Goal: Task Accomplishment & Management: Manage account settings

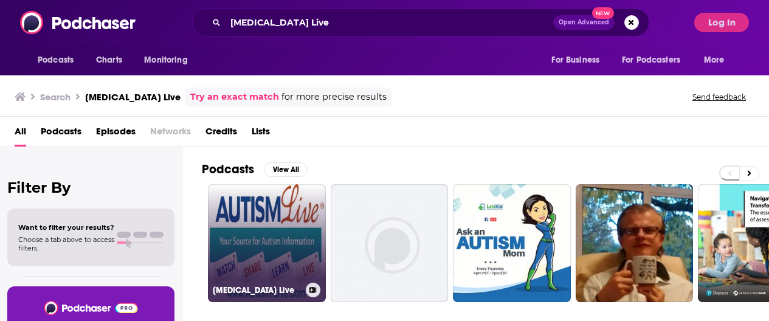
click at [283, 201] on link "[MEDICAL_DATA] Live" at bounding box center [267, 243] width 118 height 118
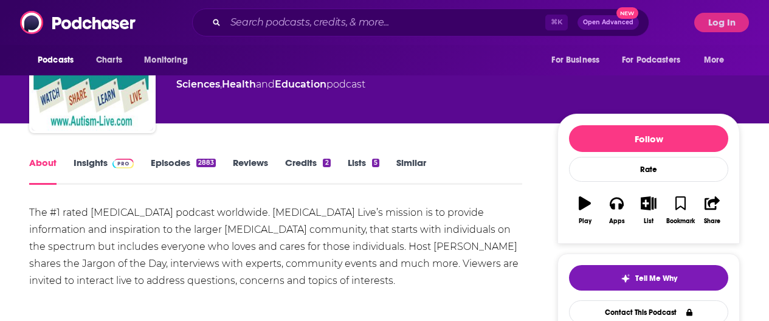
scroll to position [84, 0]
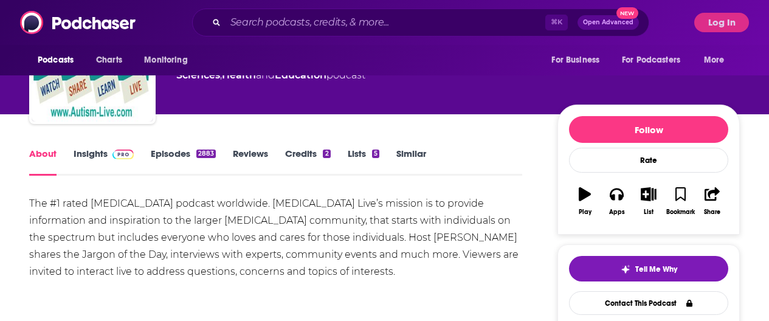
click at [100, 154] on link "Insights" at bounding box center [104, 162] width 60 height 28
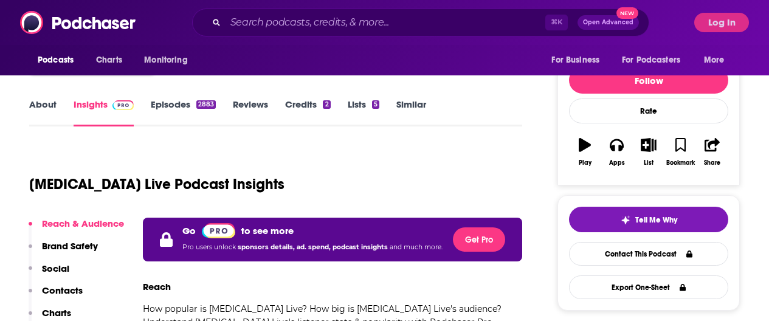
scroll to position [230, 0]
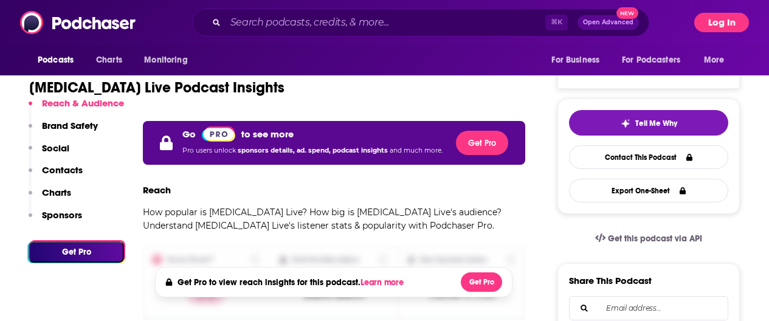
click at [728, 22] on button "Log In" at bounding box center [721, 22] width 55 height 19
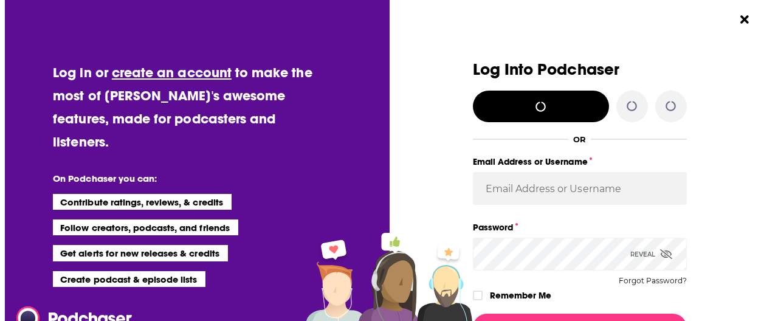
scroll to position [0, 0]
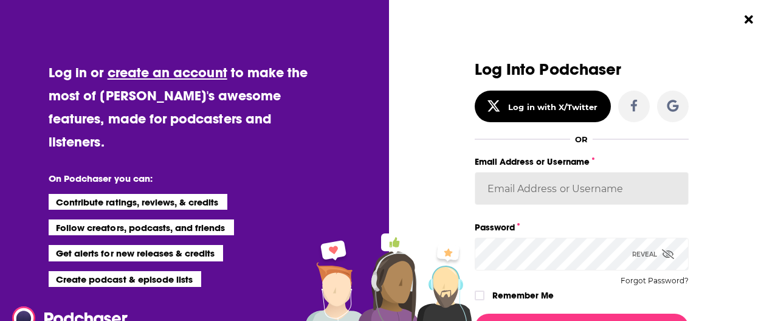
click at [556, 194] on div "Email Address or Username" at bounding box center [582, 187] width 214 height 66
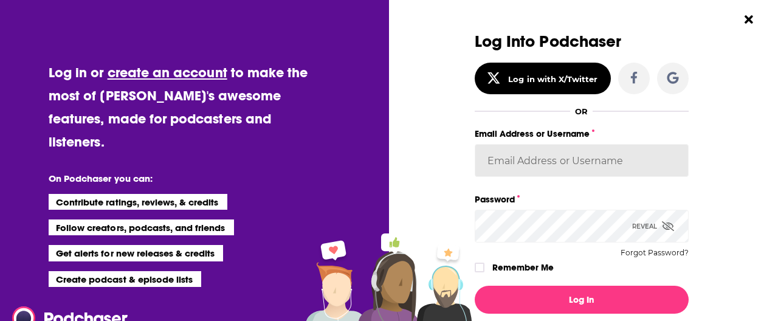
scroll to position [28, 0]
type input "[PERSON_NAME][EMAIL_ADDRESS][DOMAIN_NAME]"
click at [665, 224] on icon "Dialog" at bounding box center [668, 226] width 12 height 10
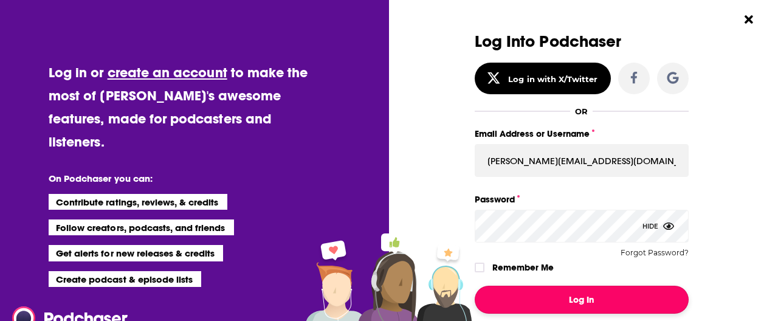
click at [623, 296] on button "Log In" at bounding box center [582, 300] width 214 height 28
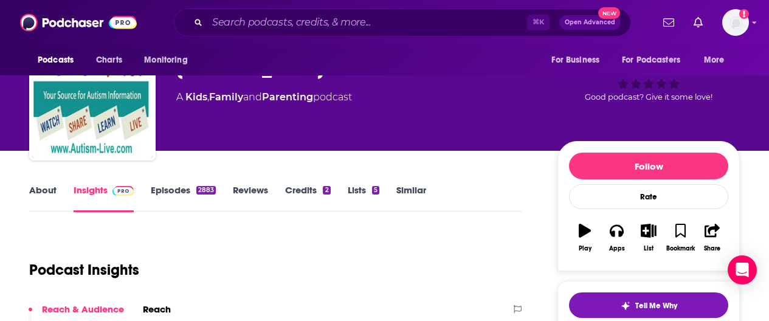
scroll to position [155, 0]
